Goal: Information Seeking & Learning: Learn about a topic

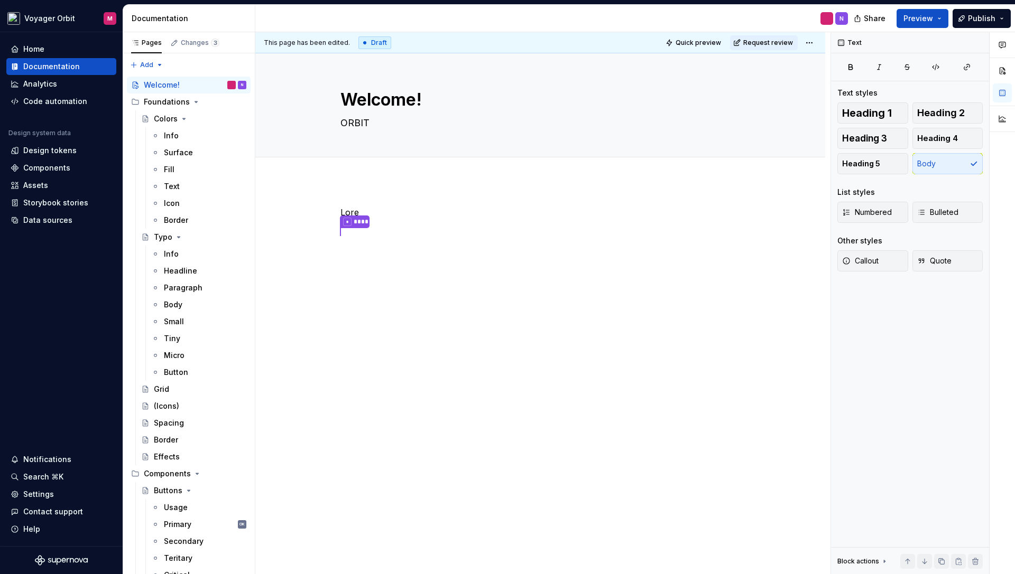
type textarea "*"
drag, startPoint x: 400, startPoint y: 283, endPoint x: 397, endPoint y: 273, distance: 10.4
click at [400, 283] on div "Lore * ****" at bounding box center [540, 306] width 570 height 251
click at [382, 231] on p "* ****" at bounding box center [540, 232] width 400 height 14
click at [401, 313] on div "This page has been edited. Draft Quick preview Request review Welcome! ORBIT Ed…" at bounding box center [542, 303] width 575 height 543
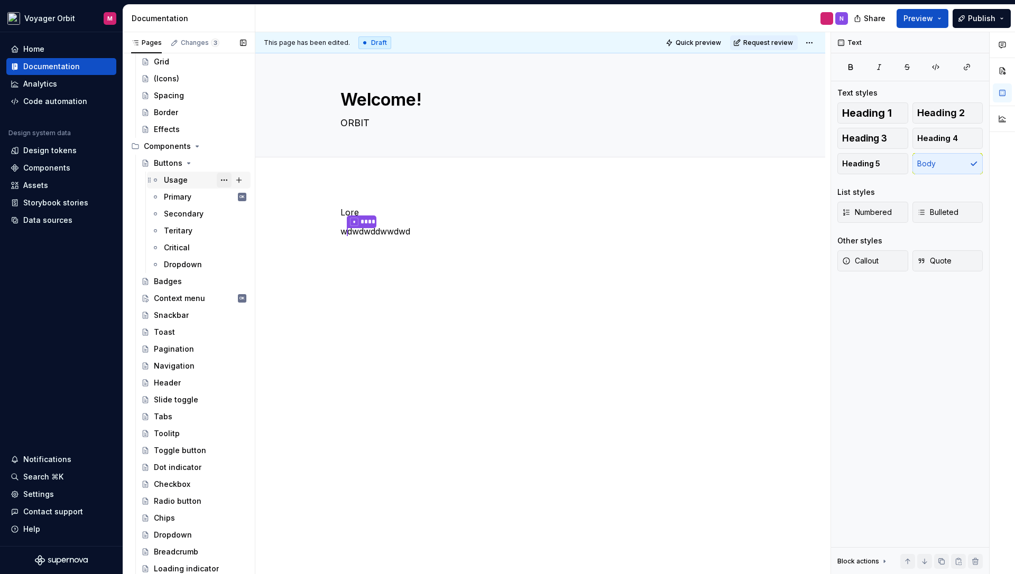
scroll to position [343, 0]
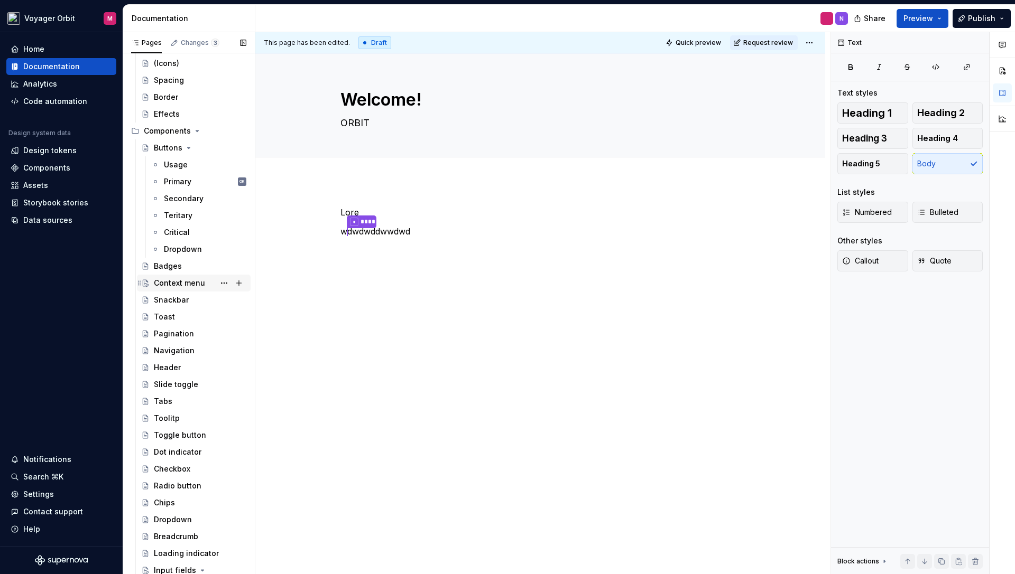
click at [185, 283] on div "Context menu" at bounding box center [179, 283] width 51 height 11
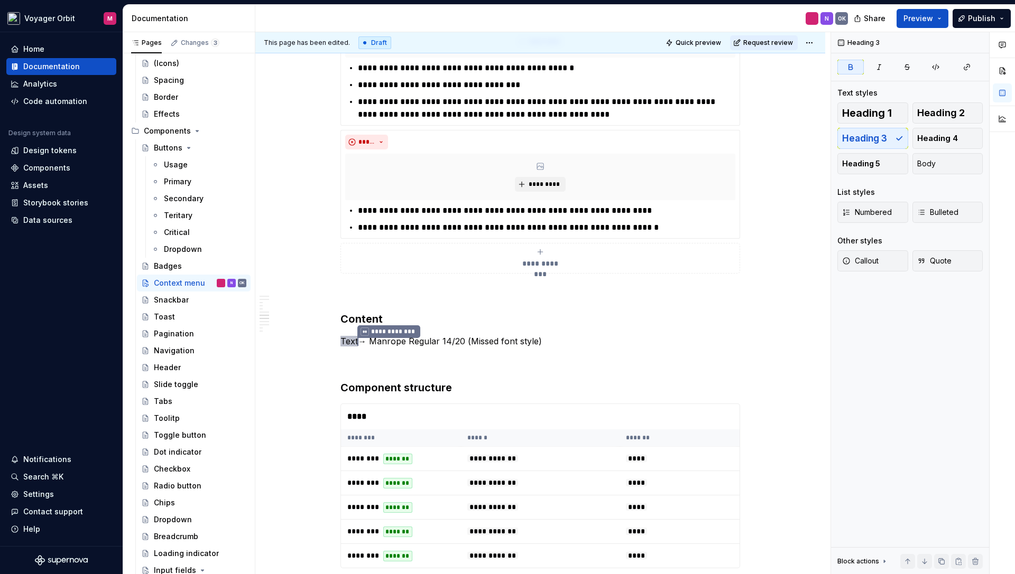
scroll to position [808, 0]
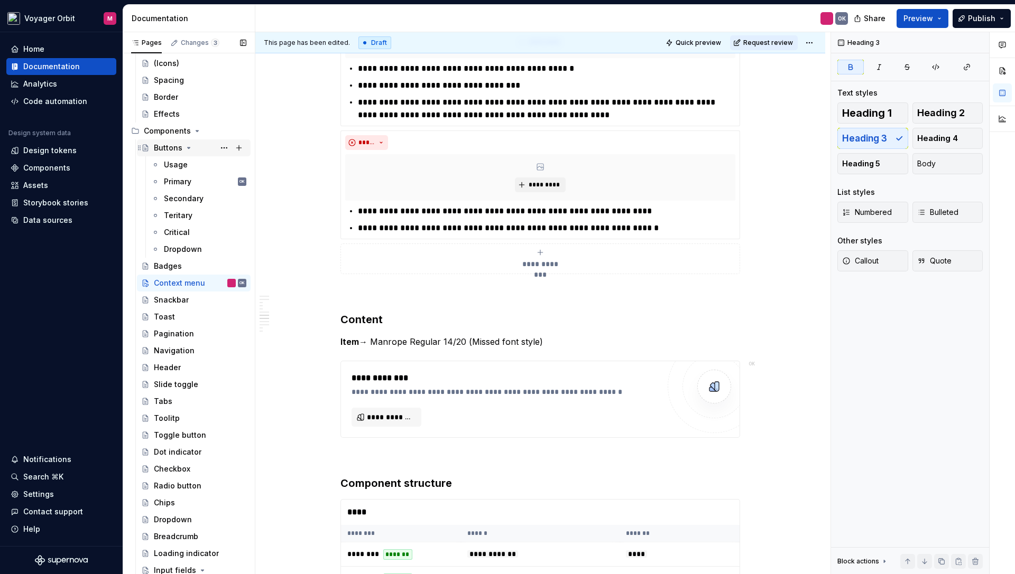
click at [187, 152] on div "Buttons" at bounding box center [200, 148] width 92 height 15
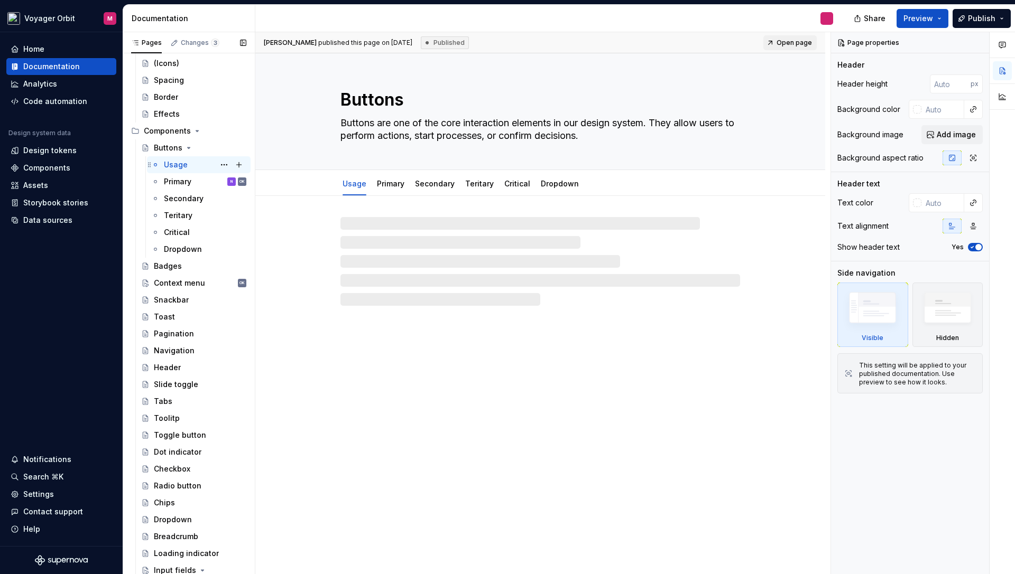
click at [183, 164] on div "Usage" at bounding box center [176, 165] width 24 height 11
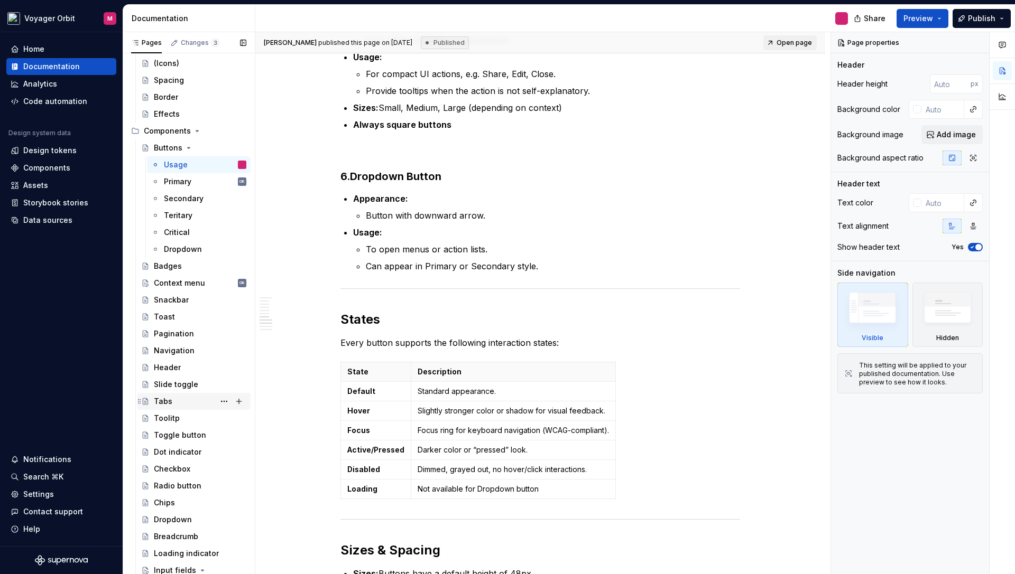
scroll to position [514, 0]
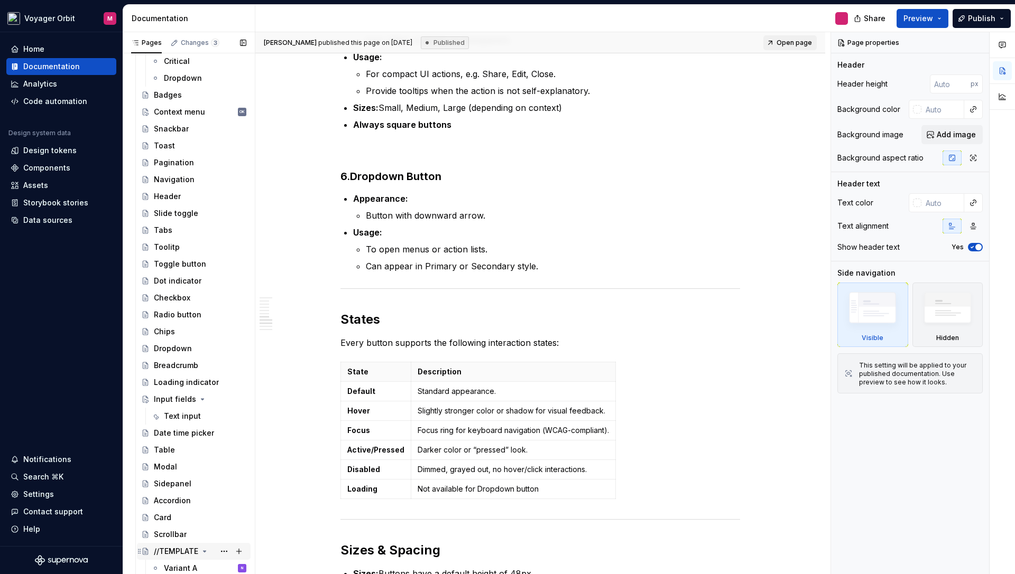
click at [171, 550] on div "//TEMPLATE" at bounding box center [176, 551] width 44 height 11
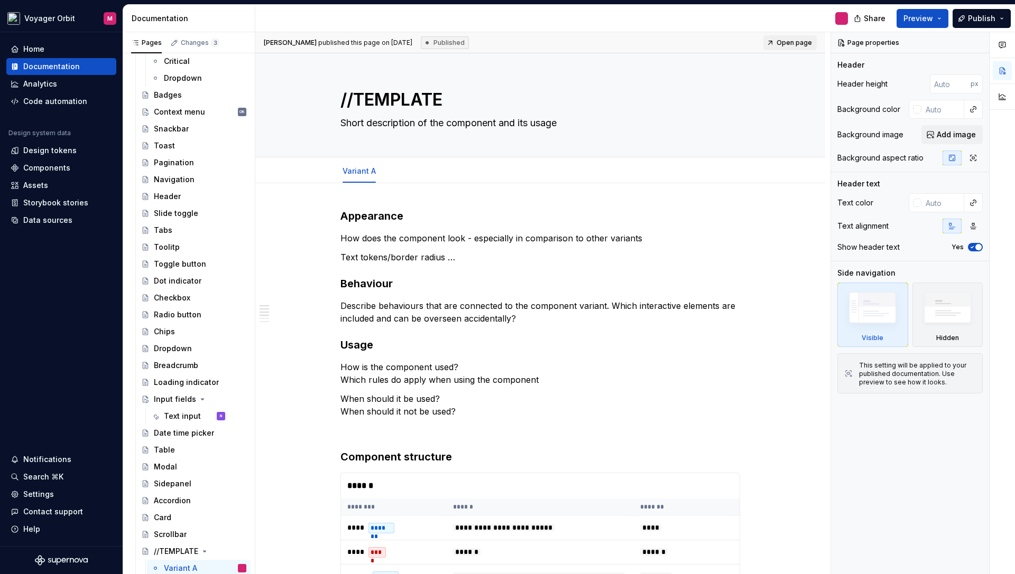
type textarea "*"
